Goal: Task Accomplishment & Management: Manage account settings

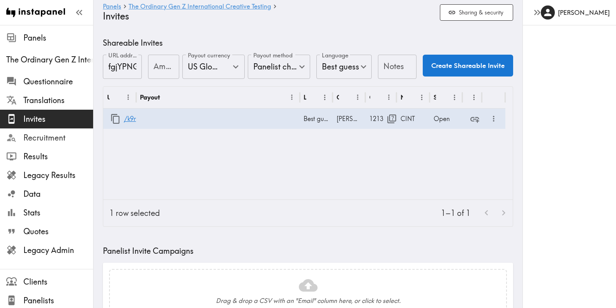
click at [59, 135] on span "Recruitment" at bounding box center [58, 137] width 70 height 11
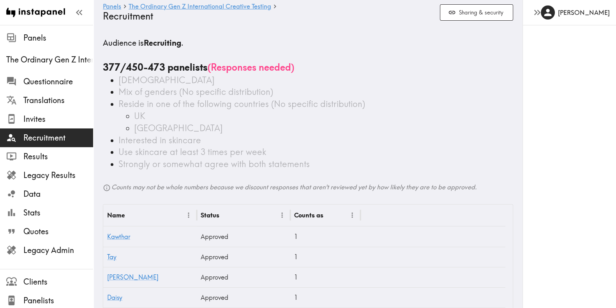
click at [266, 108] on span "Reside in one of the following countries (No specific distribution)" at bounding box center [241, 103] width 247 height 11
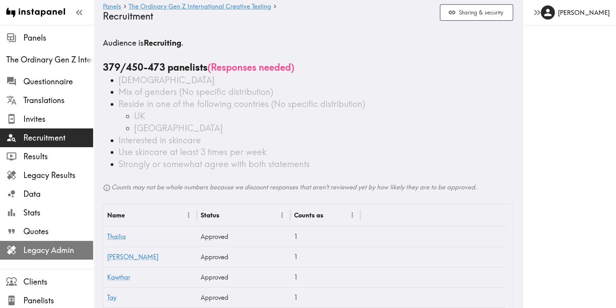
click at [61, 247] on span "Legacy Admin" at bounding box center [58, 249] width 70 height 11
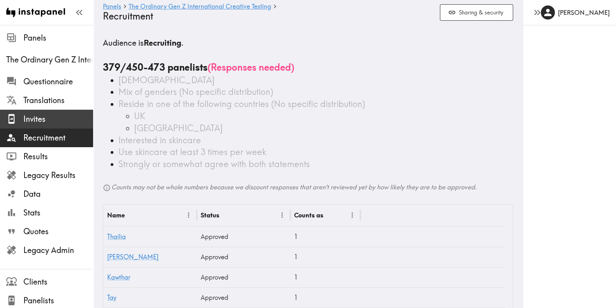
click at [43, 117] on span "Invites" at bounding box center [58, 118] width 70 height 11
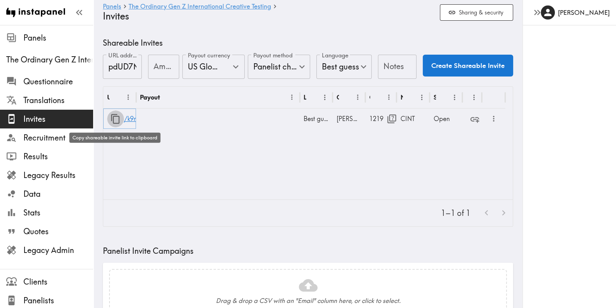
click at [117, 120] on icon "button" at bounding box center [115, 118] width 11 height 11
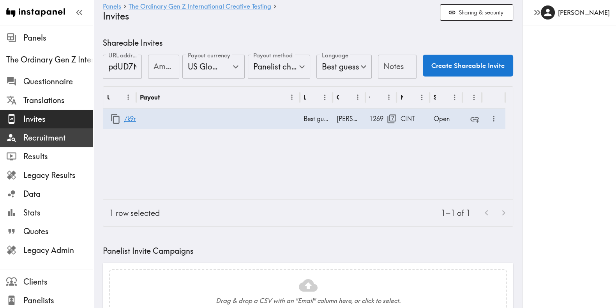
click at [44, 143] on span "Recruitment" at bounding box center [58, 137] width 70 height 11
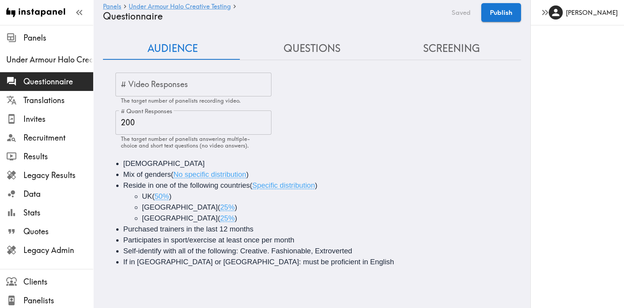
click at [315, 184] on span "Specific distribution" at bounding box center [283, 185] width 63 height 8
click at [459, 8] on button "Save now" at bounding box center [456, 12] width 38 height 19
click at [501, 14] on button "Publish" at bounding box center [501, 12] width 40 height 19
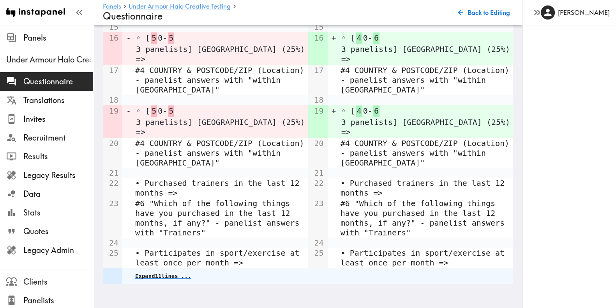
scroll to position [468, 0]
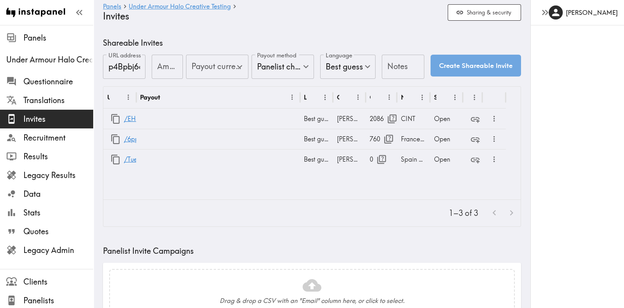
type input "US Global Equivalent - converted and cost-of-living adjusted"
type input "USD - US Dollar ([GEOGRAPHIC_DATA], [US_STATE], [GEOGRAPHIC_DATA], [GEOGRAPHIC_…"
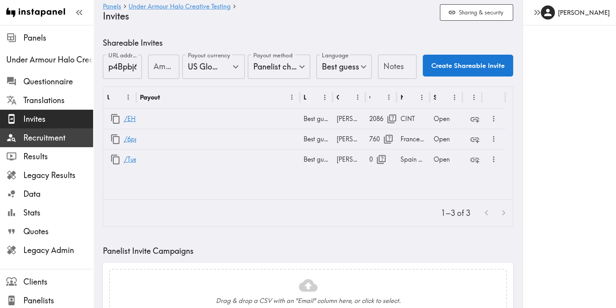
click at [56, 140] on span "Recruitment" at bounding box center [58, 137] width 70 height 11
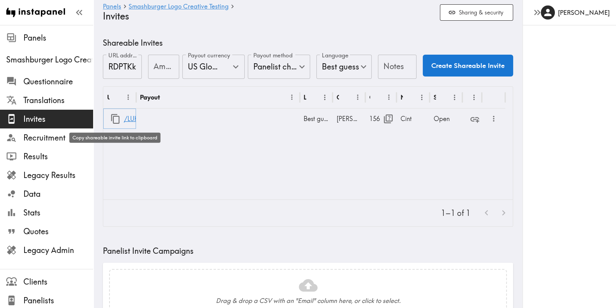
click at [115, 118] on icon "button" at bounding box center [115, 118] width 11 height 11
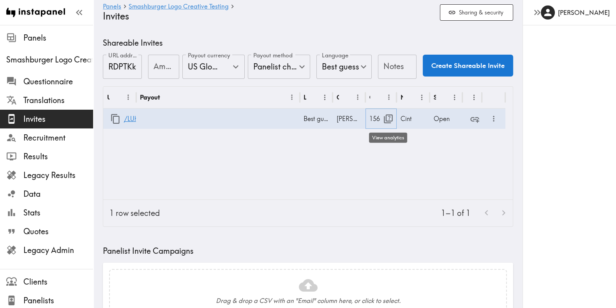
click at [385, 122] on icon "button" at bounding box center [388, 118] width 11 height 11
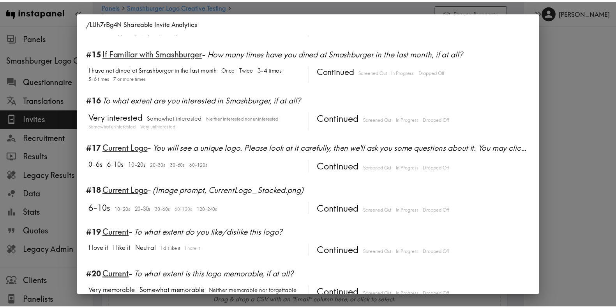
scroll to position [864, 0]
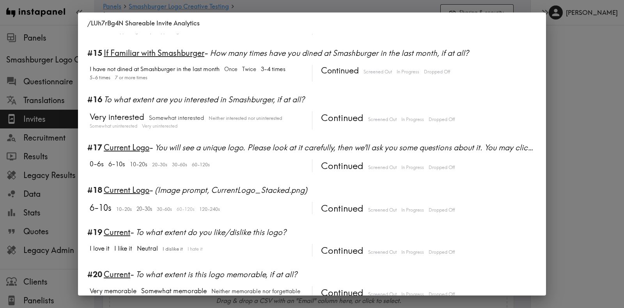
click at [562, 90] on div "/LUh7rBg4N Shareable Invite Analytics #1 There is a new instapanel! 0-6s 6-10s …" at bounding box center [312, 154] width 624 height 308
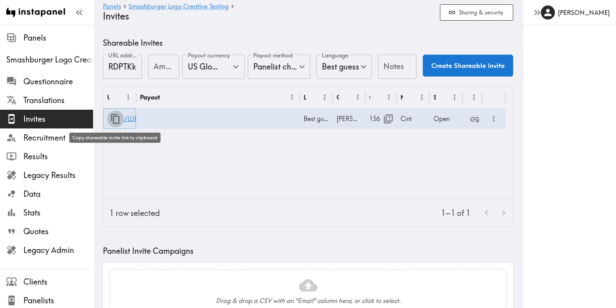
click at [115, 118] on icon "button" at bounding box center [115, 118] width 11 height 11
